Goal: Use online tool/utility: Utilize a website feature to perform a specific function

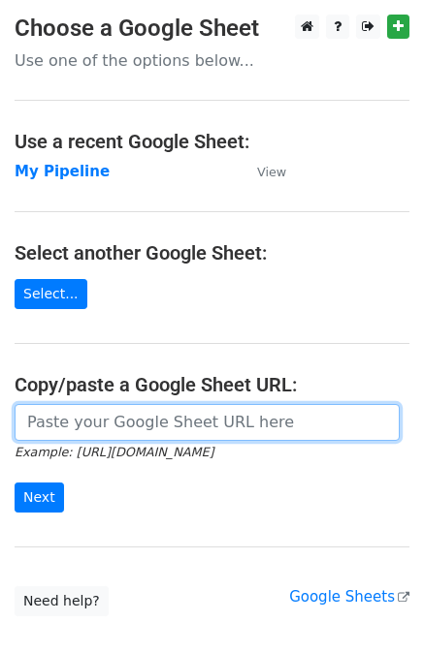
click at [235, 425] on input "url" at bounding box center [207, 422] width 385 height 37
paste input "https://docs.google.com/spreadsheets/d/1U_mQk6aSlQtYKjJl1zyBDHA5CHALlrQZ76MJY6o…"
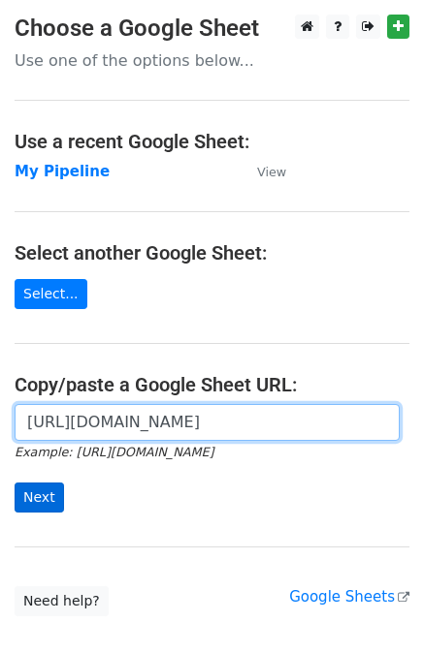
type input "https://docs.google.com/spreadsheets/d/1U_mQk6aSlQtYKjJl1zyBDHA5CHALlrQZ76MJY6o…"
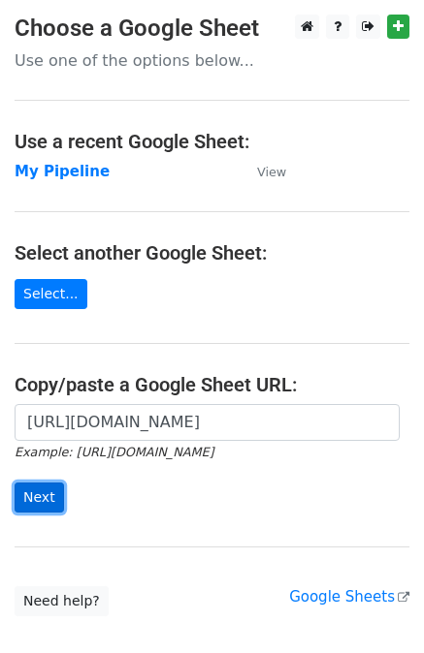
click at [44, 501] on input "Next" at bounding box center [39, 498] width 49 height 30
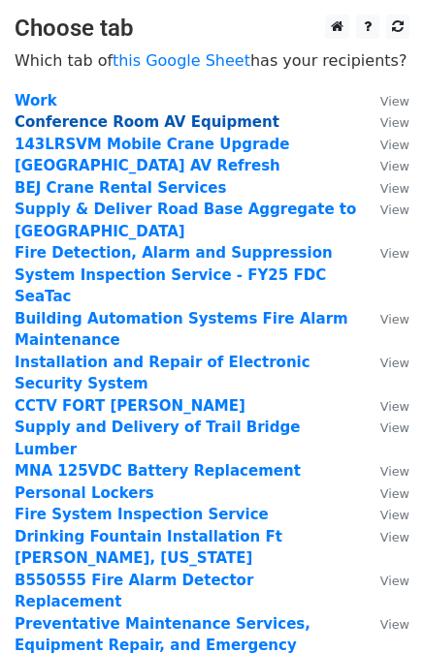
click at [170, 118] on strong "Conference Room AV Equipment" at bounding box center [147, 121] width 265 height 17
